Goal: Task Accomplishment & Management: Use online tool/utility

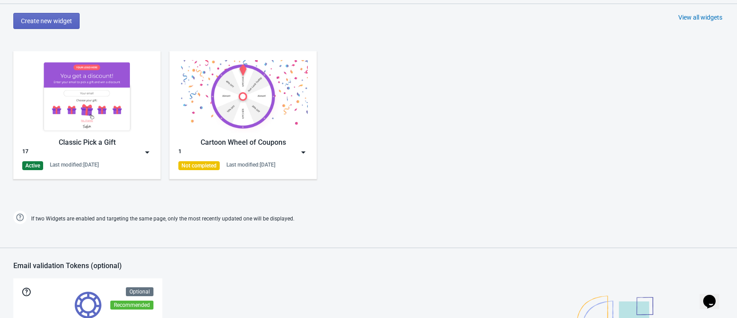
click at [84, 94] on img at bounding box center [86, 96] width 129 height 72
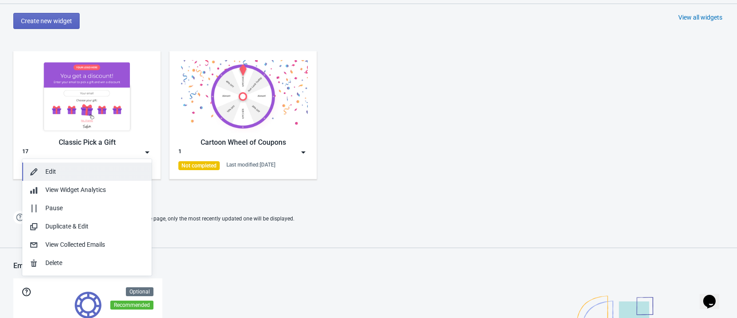
click at [83, 171] on div "Edit" at bounding box center [94, 171] width 99 height 9
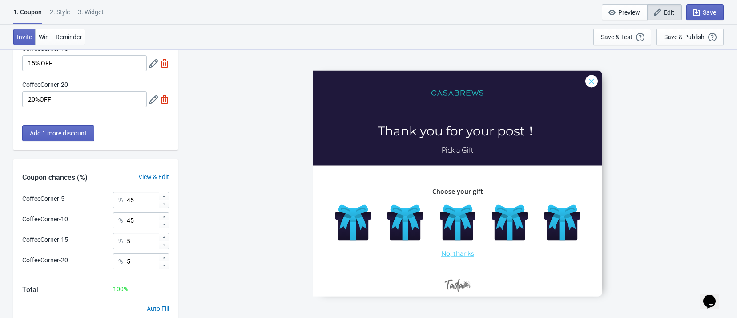
scroll to position [157, 0]
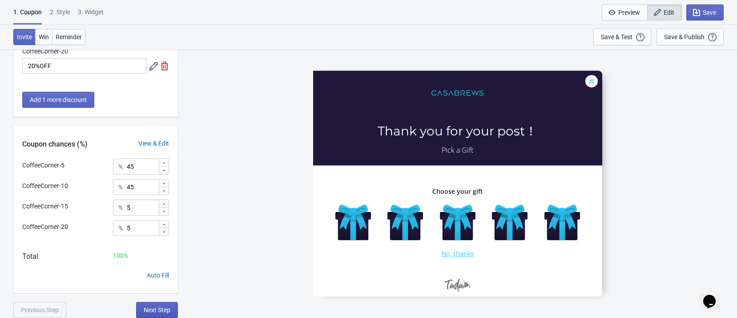
click at [165, 303] on button "Next Step" at bounding box center [157, 310] width 42 height 16
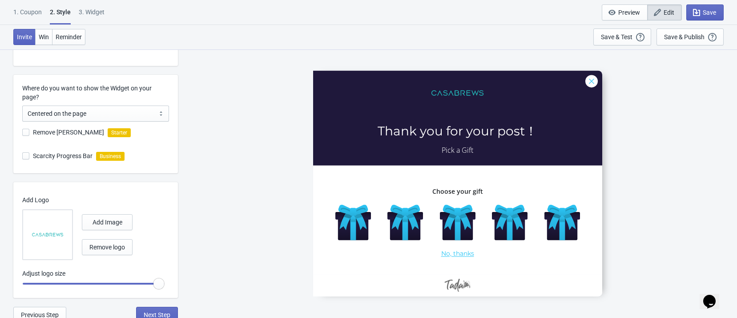
scroll to position [220, 0]
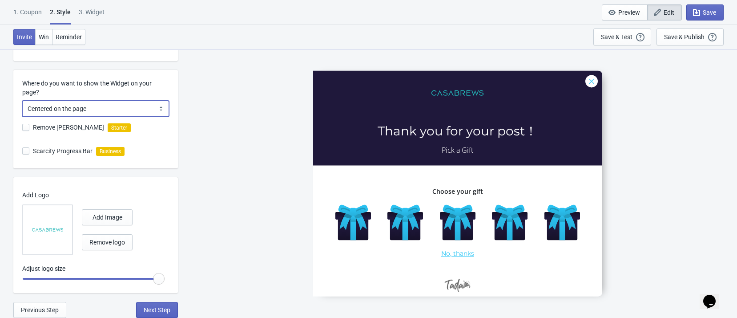
click at [144, 107] on select "Centered on the page Left side of the page" at bounding box center [95, 109] width 147 height 16
click at [221, 129] on div "CoffeeCorner-5 Thank you for your post！ Pick a Gift Choose your gift No, thanks" at bounding box center [457, 183] width 550 height 268
click at [164, 310] on span "Next Step" at bounding box center [157, 309] width 27 height 7
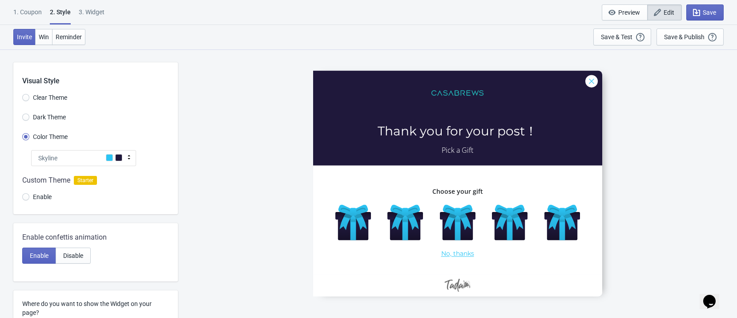
select select "once"
select select "left"
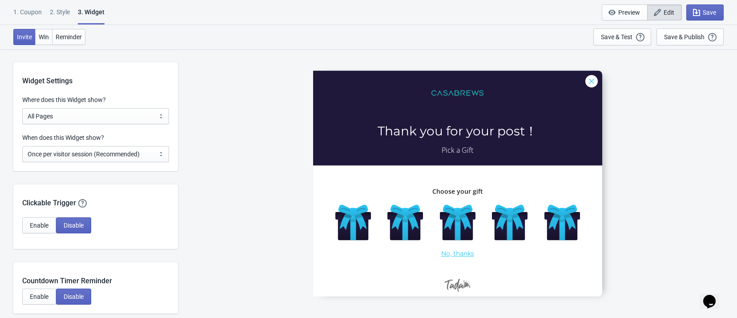
scroll to position [600, 0]
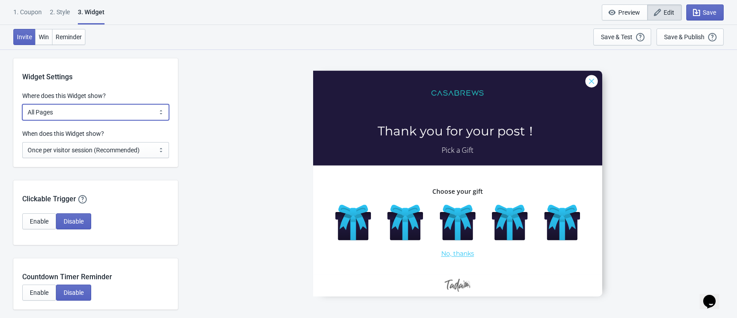
click at [137, 113] on select "All Pages All Product Pages All Blog Pages All Static Pages Specific Product(s)…" at bounding box center [95, 112] width 147 height 16
click at [22, 104] on select "All Pages All Product Pages All Blog Pages All Static Pages Specific Product(s)…" at bounding box center [95, 112] width 147 height 16
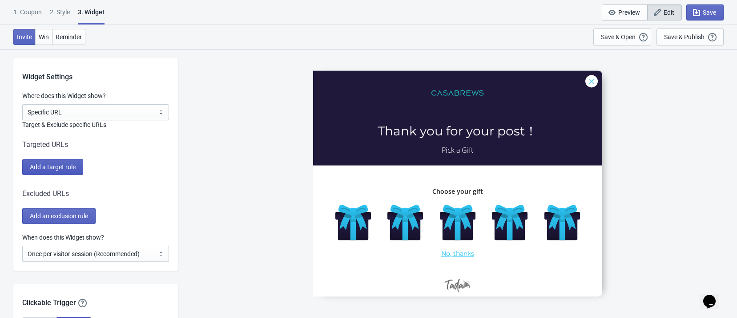
click at [72, 169] on span "Add a target rule" at bounding box center [53, 166] width 46 height 7
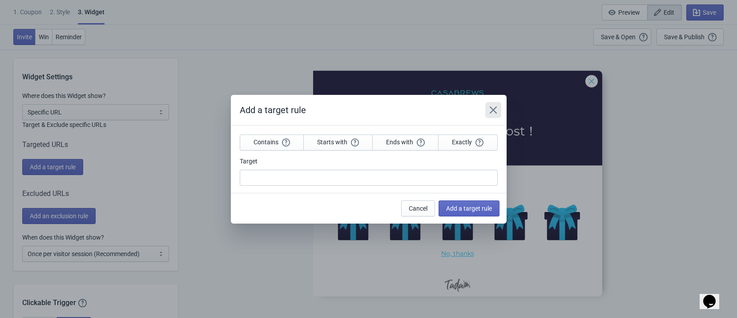
click at [491, 108] on icon "Close" at bounding box center [493, 109] width 9 height 9
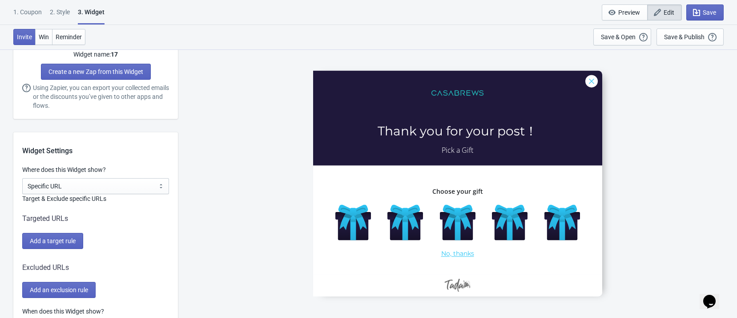
scroll to position [597, 0]
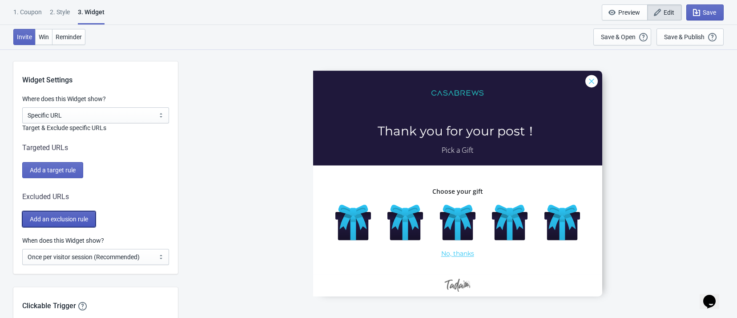
click at [93, 219] on button "Add an exclusion rule" at bounding box center [58, 219] width 73 height 16
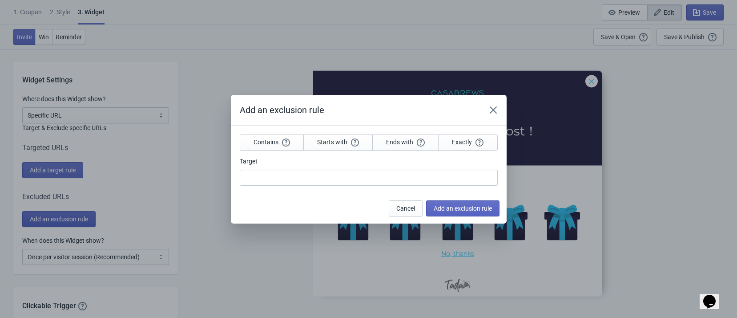
scroll to position [0, 0]
click at [493, 105] on icon "Close" at bounding box center [493, 109] width 9 height 9
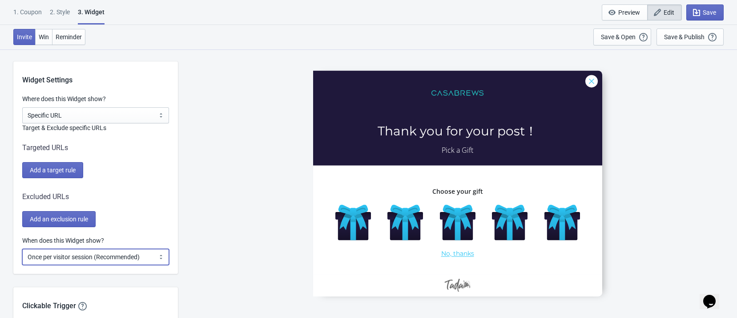
click at [106, 260] on select "Every new visit of page Once every period of time Once per visitor session (Rec…" at bounding box center [95, 257] width 147 height 16
drag, startPoint x: 222, startPoint y: 178, endPoint x: 109, endPoint y: 118, distance: 127.3
click at [213, 170] on div "CoffeeCorner-5 Thank you for your post！ Pick a Gift Choose your gift No, thanks" at bounding box center [457, 183] width 550 height 268
click at [80, 113] on select "All Pages All Product Pages All Blog Pages All Static Pages Specific Product(s)…" at bounding box center [95, 115] width 147 height 16
click at [22, 107] on select "All Pages All Product Pages All Blog Pages All Static Pages Specific Product(s)…" at bounding box center [95, 115] width 147 height 16
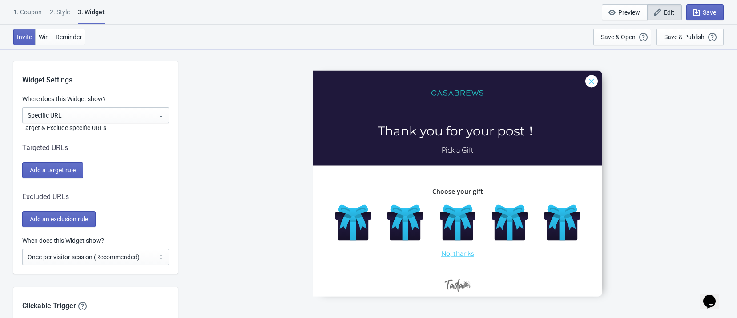
click at [189, 201] on div "CoffeeCorner-5 Thank you for your post！ Pick a Gift Choose your gift No, thanks" at bounding box center [457, 183] width 550 height 268
click at [144, 117] on select "All Pages All Product Pages All Blog Pages All Static Pages Specific Product(s)…" at bounding box center [95, 115] width 147 height 16
click at [22, 107] on select "All Pages All Product Pages All Blog Pages All Static Pages Specific Product(s)…" at bounding box center [95, 115] width 147 height 16
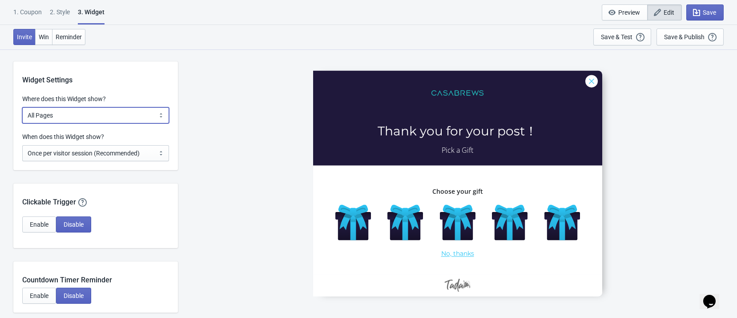
click at [143, 113] on select "All Pages All Product Pages All Blog Pages All Static Pages Specific Product(s)…" at bounding box center [95, 115] width 147 height 16
select select "specificURL"
click at [22, 107] on select "All Pages All Product Pages All Blog Pages All Static Pages Specific Product(s)…" at bounding box center [95, 115] width 147 height 16
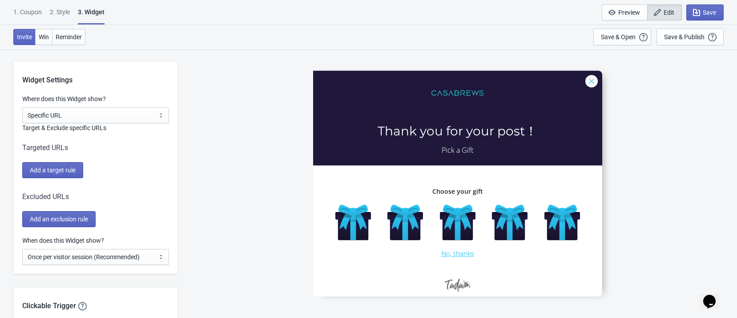
click at [119, 271] on div "When does this Widget show? Every new visit of page Once every period of time O…" at bounding box center [95, 255] width 165 height 38
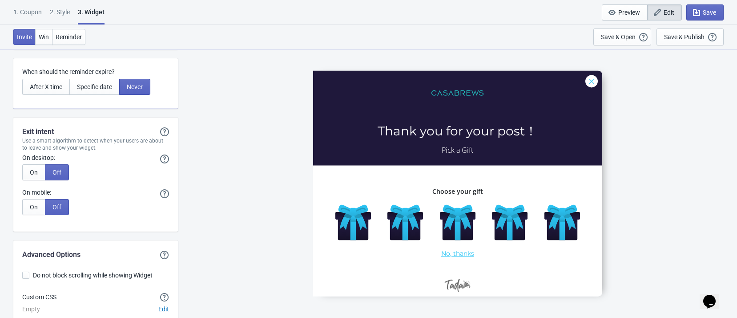
scroll to position [2065, 0]
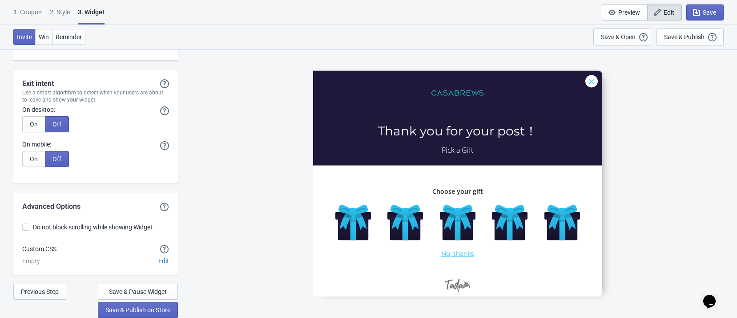
drag, startPoint x: 278, startPoint y: 132, endPoint x: 280, endPoint y: 123, distance: 9.0
click at [278, 131] on div "CoffeeCorner-5 Thank you for your post！ Pick a Gift Choose your gift No, thanks" at bounding box center [457, 183] width 550 height 268
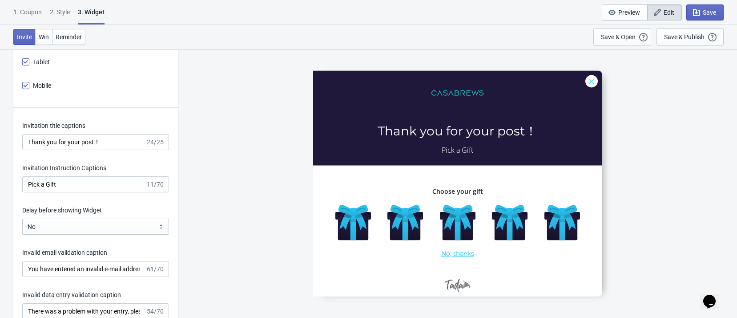
scroll to position [864, 0]
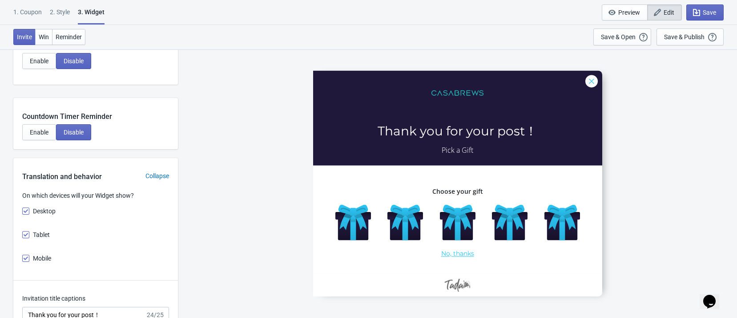
click at [209, 145] on div "CoffeeCorner-5 Thank you for your post！ Pick a Gift Choose your gift No, thanks" at bounding box center [457, 183] width 550 height 268
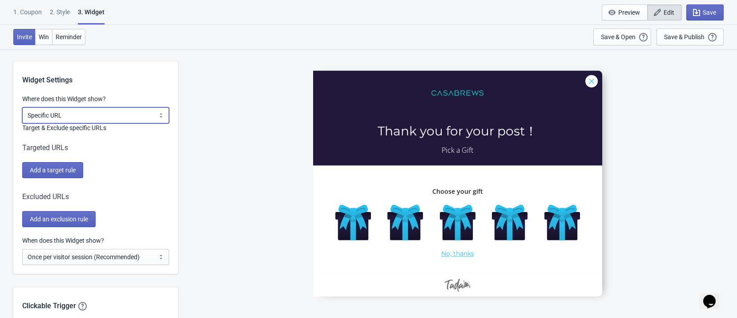
click at [127, 113] on select "All Pages All Product Pages All Blog Pages All Static Pages Specific Product(s)…" at bounding box center [95, 115] width 147 height 16
click at [22, 107] on select "All Pages All Product Pages All Blog Pages All Static Pages Specific Product(s)…" at bounding box center [95, 115] width 147 height 16
click at [169, 172] on div "Add a target rule" at bounding box center [95, 170] width 147 height 16
click at [702, 10] on span "Save" at bounding box center [705, 12] width 22 height 9
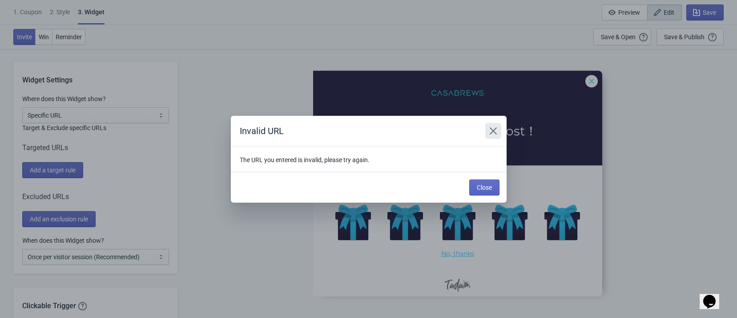
click at [491, 131] on icon "Close" at bounding box center [493, 130] width 9 height 9
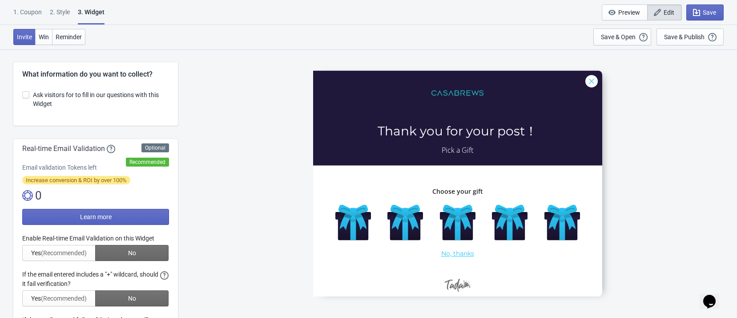
scroll to position [597, 0]
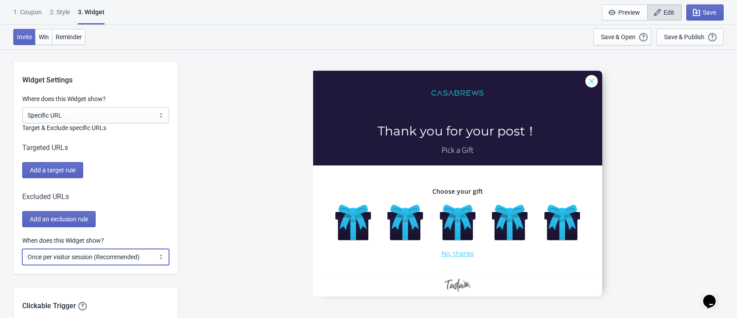
click at [92, 255] on select "Every new visit of page Once every period of time Once per visitor session (Rec…" at bounding box center [95, 257] width 147 height 16
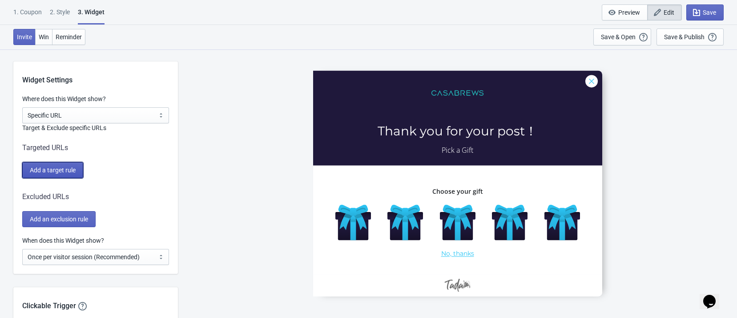
click at [41, 168] on span "Add a target rule" at bounding box center [53, 169] width 46 height 7
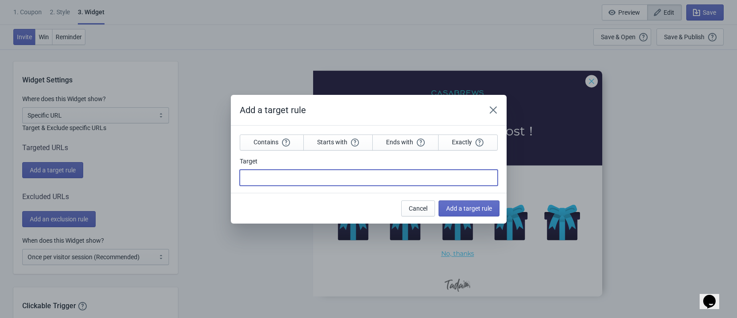
click at [275, 179] on input "Target" at bounding box center [369, 177] width 258 height 16
paste input "<p>Post created successfully!Click the link below to claim your reward</p><p><a…"
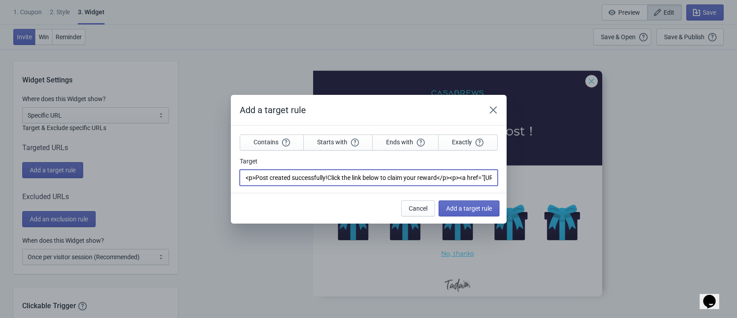
scroll to position [0, 194]
type input "<p>Post created successfully!Click the link below to claim your reward</p><p><a…"
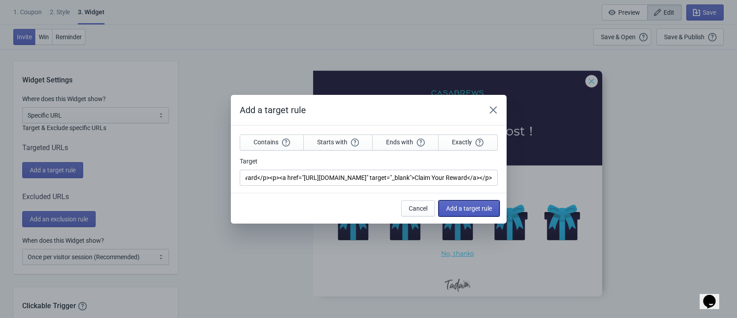
click at [475, 209] on span "Add a target rule" at bounding box center [469, 208] width 46 height 7
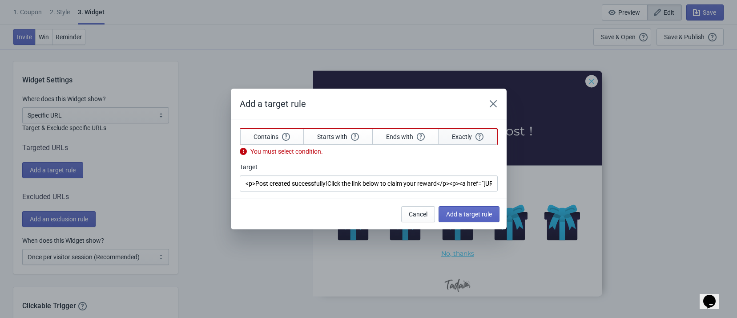
click at [462, 133] on span "Exactly" at bounding box center [468, 137] width 32 height 8
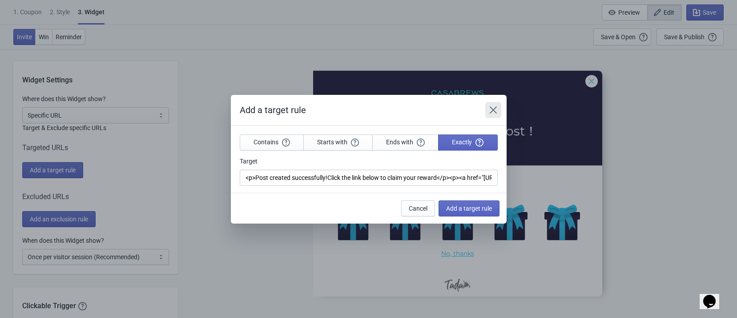
click at [489, 109] on icon "Close" at bounding box center [493, 109] width 9 height 9
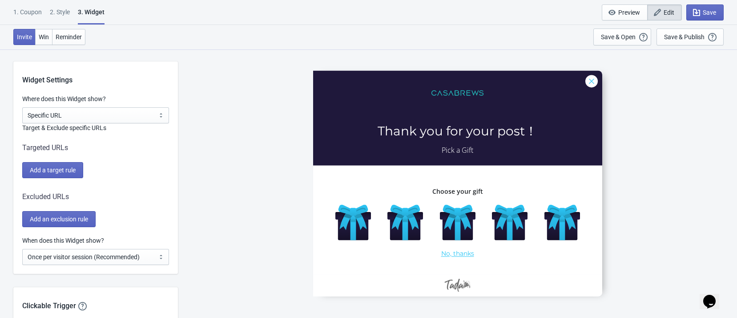
click at [638, 233] on div "CoffeeCorner-5 Thank you for your post！ Pick a Gift Choose your gift No, thanks" at bounding box center [457, 183] width 550 height 268
click at [680, 174] on div "CoffeeCorner-5 Thank you for your post！ Pick a Gift Choose your gift No, thanks" at bounding box center [457, 183] width 550 height 268
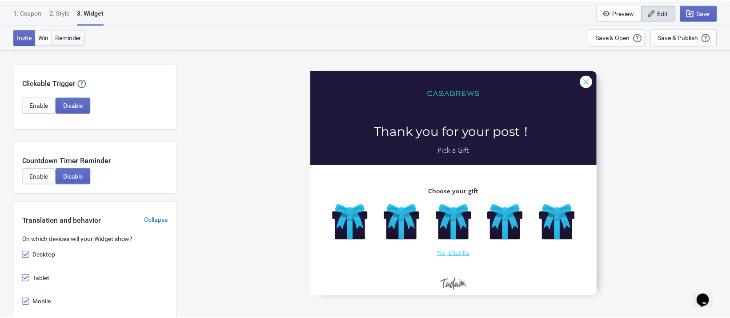
scroll to position [998, 0]
